Goal: Transaction & Acquisition: Purchase product/service

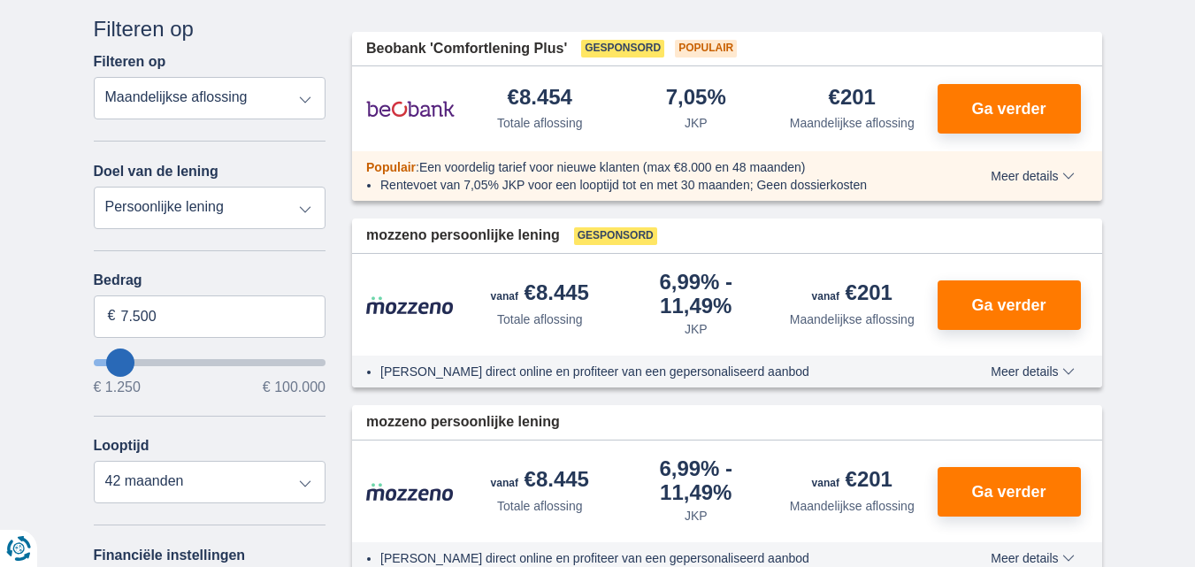
scroll to position [153, 0]
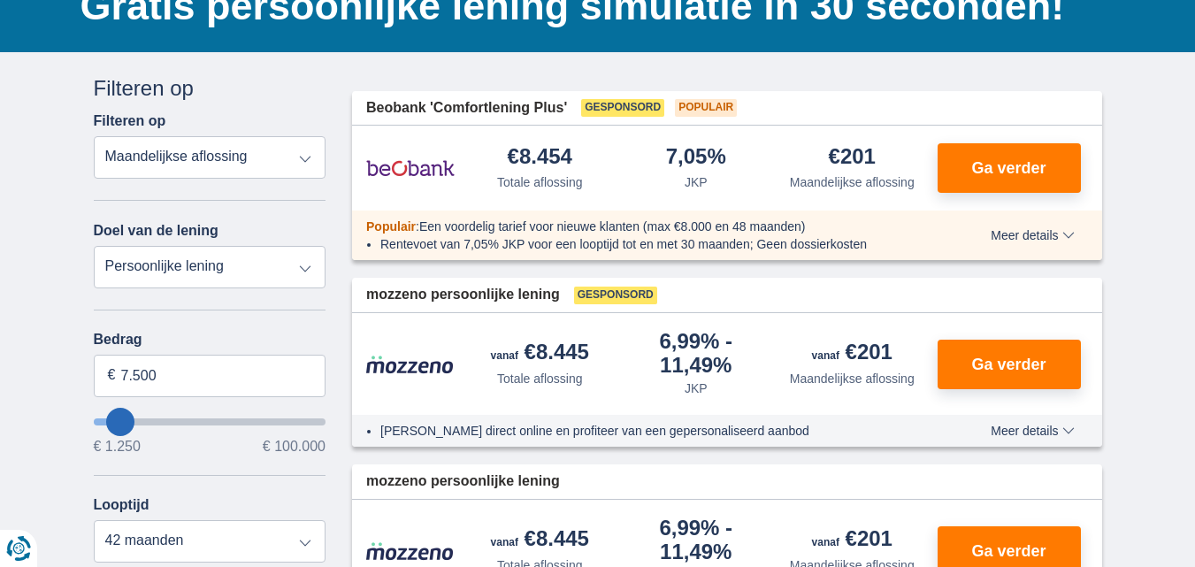
drag, startPoint x: 289, startPoint y: 273, endPoint x: 288, endPoint y: 219, distance: 54.0
click at [288, 219] on div "Doel van de lening Persoonlijke lening Auto Moto / fiets Mobilhome / caravan Re…" at bounding box center [210, 244] width 233 height 88
select select "overdrafts"
click at [94, 246] on select "Persoonlijke lening Auto Moto / fiets Mobilhome / caravan Renovatie Energie Sch…" at bounding box center [210, 267] width 233 height 42
type input "2.000"
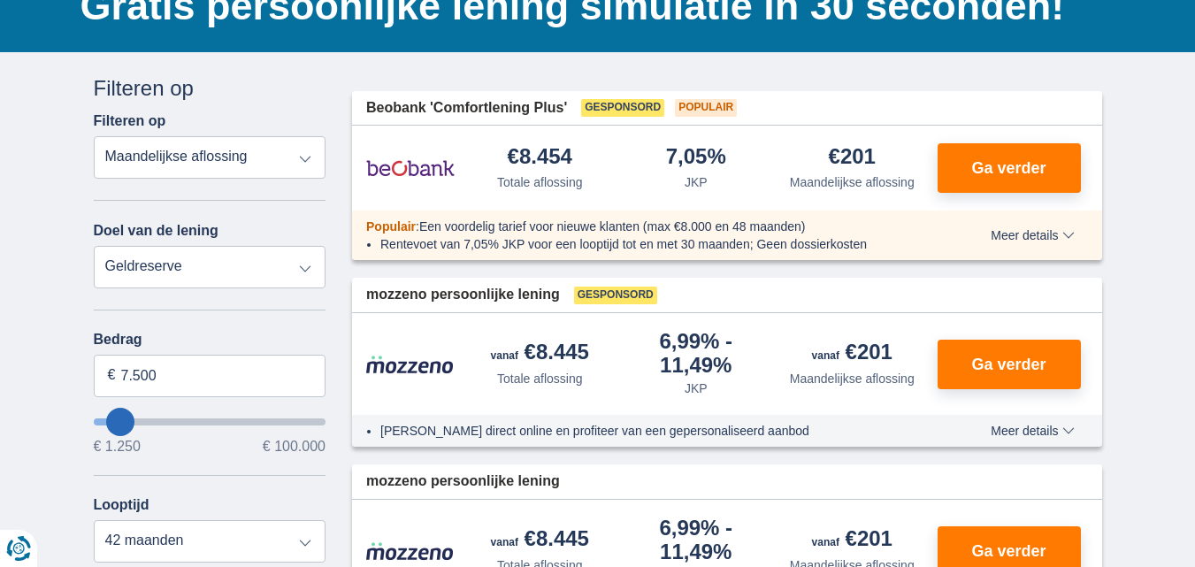
type input "2500"
select select "24"
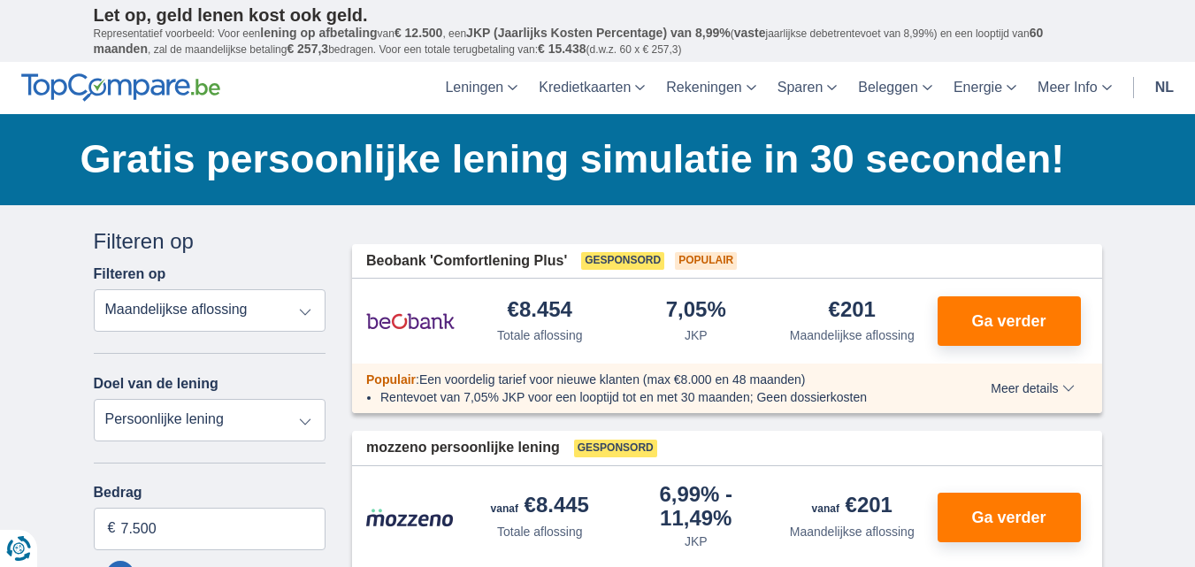
click at [307, 309] on select "Totale aflossing JKP Maandelijkse aflossing" at bounding box center [210, 310] width 233 height 42
click at [94, 289] on select "Totale aflossing JKP Maandelijkse aflossing" at bounding box center [210, 310] width 233 height 42
click at [303, 421] on select "Persoonlijke lening Auto Moto / fiets Mobilhome / caravan Renovatie Energie Sch…" at bounding box center [210, 420] width 233 height 42
select select "overdrafts"
click at [94, 399] on select "Persoonlijke lening Auto Moto / fiets Mobilhome / caravan Renovatie Energie Sch…" at bounding box center [210, 420] width 233 height 42
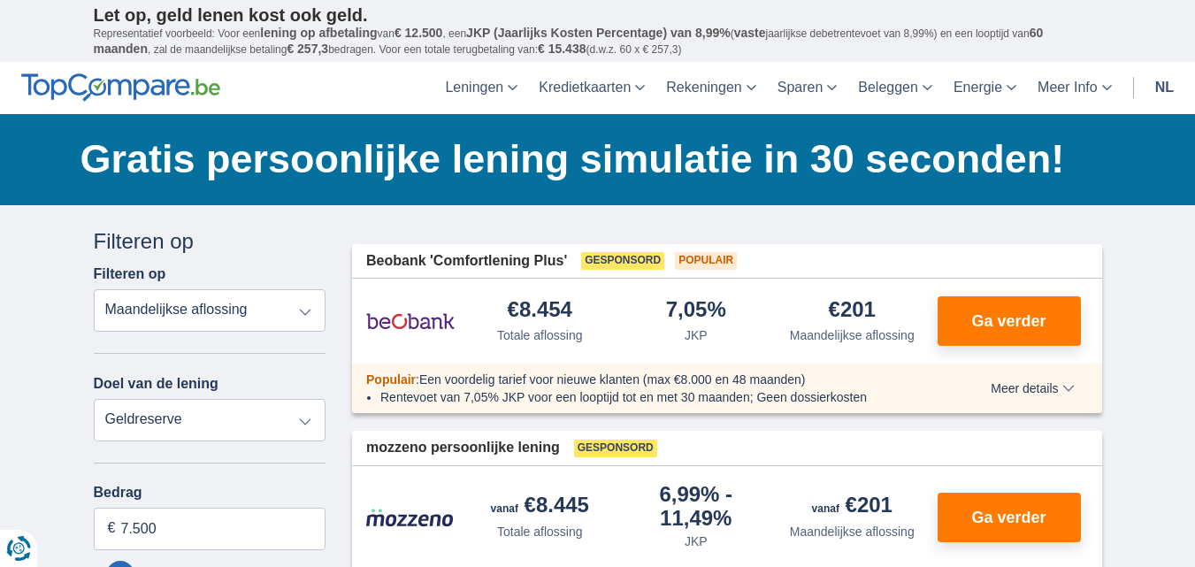
type input "2.000"
type input "2500"
select select "24"
